Goal: Transaction & Acquisition: Obtain resource

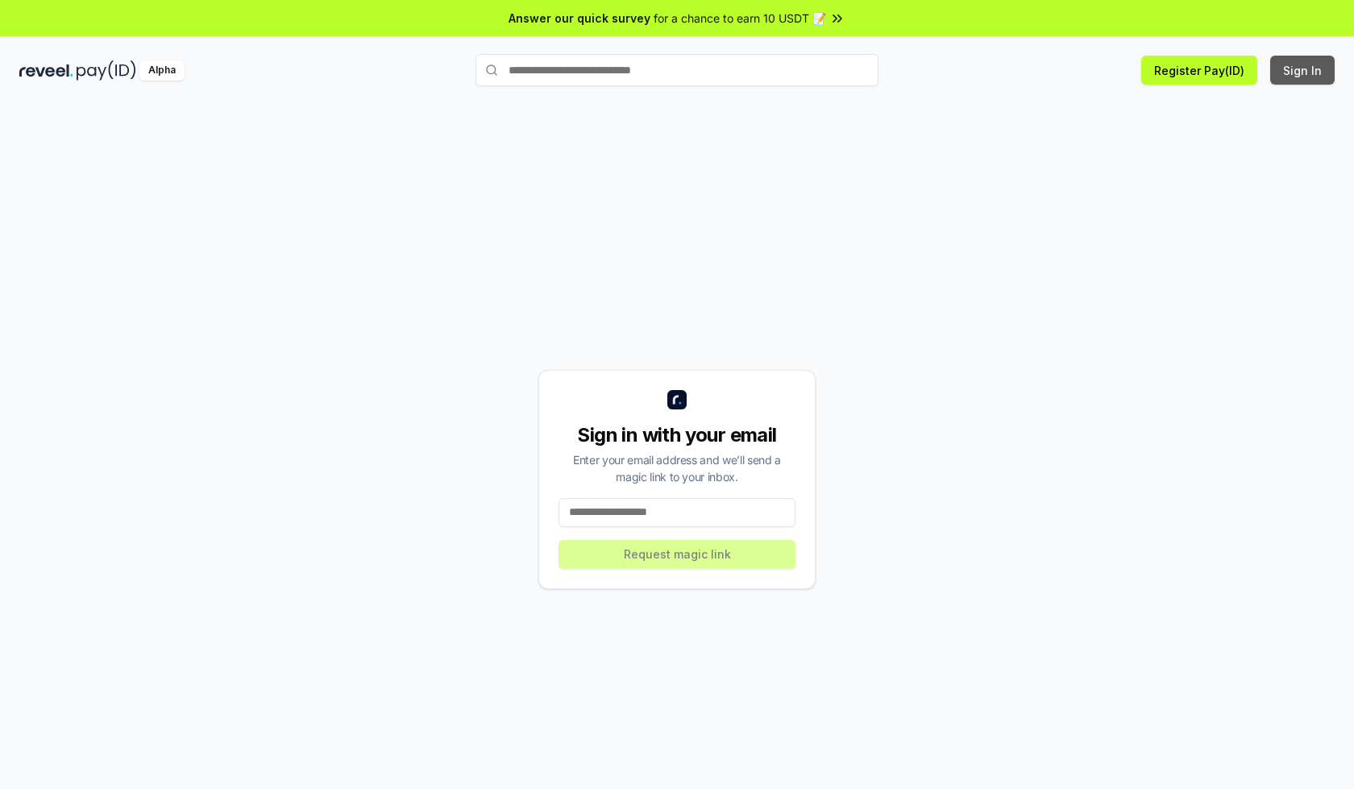
click at [1304, 70] on button "Sign In" at bounding box center [1303, 70] width 64 height 29
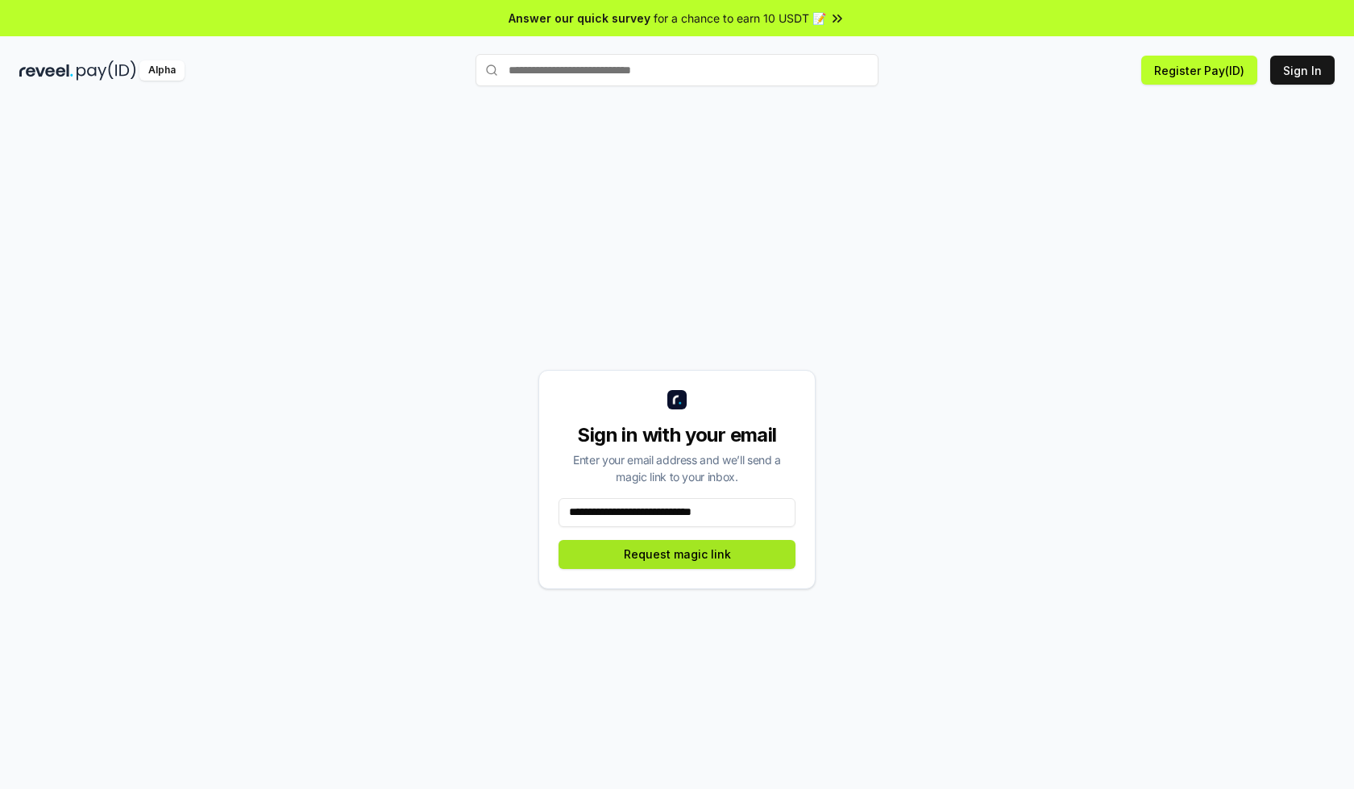
type input "**********"
click at [677, 554] on button "Request magic link" at bounding box center [677, 554] width 237 height 29
